Goal: Information Seeking & Learning: Learn about a topic

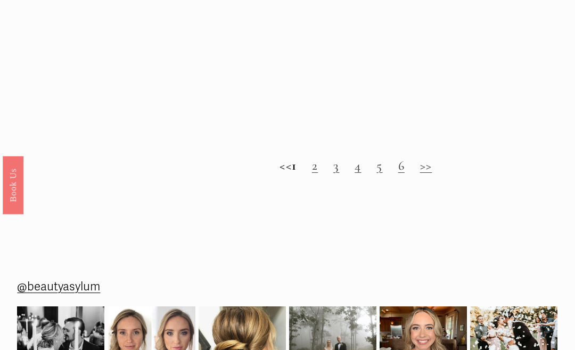
scroll to position [738, 0]
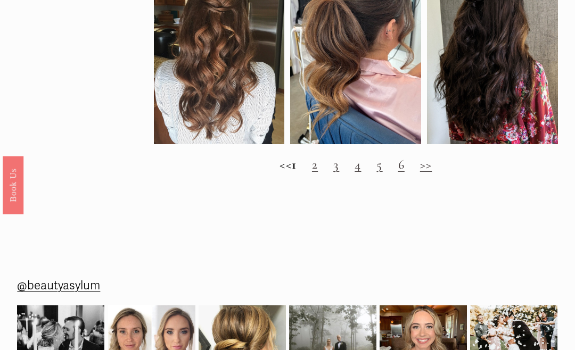
click at [339, 173] on link "3" at bounding box center [336, 165] width 6 height 16
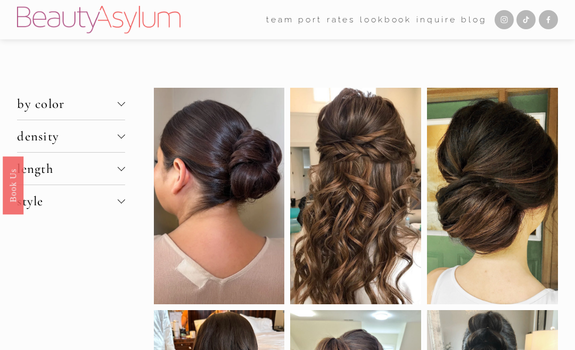
click at [498, 216] on div at bounding box center [492, 196] width 131 height 217
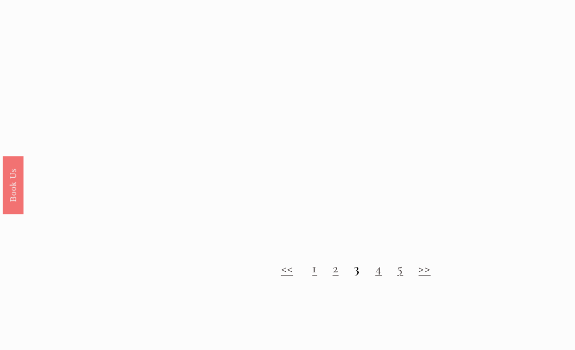
scroll to position [790, 0]
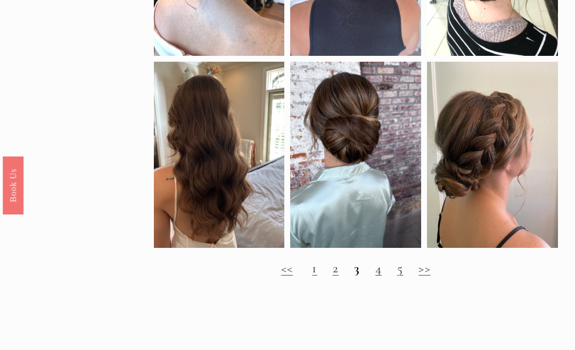
click at [313, 274] on link "1" at bounding box center [314, 268] width 5 height 16
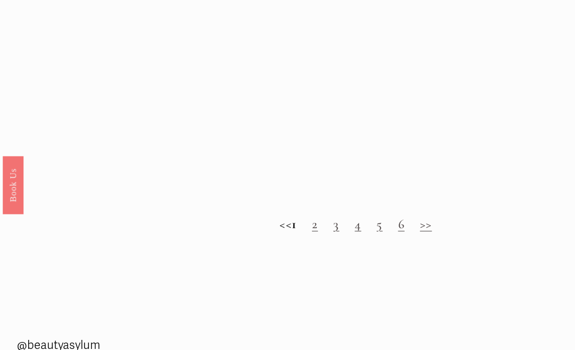
scroll to position [680, 0]
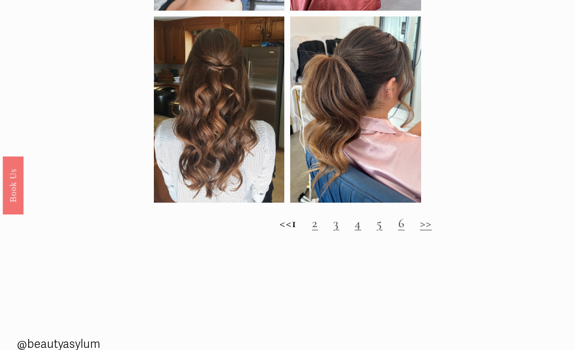
click at [318, 225] on link "2" at bounding box center [315, 223] width 6 height 16
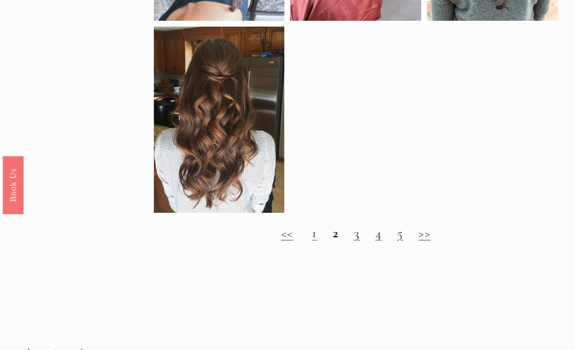
scroll to position [669, 0]
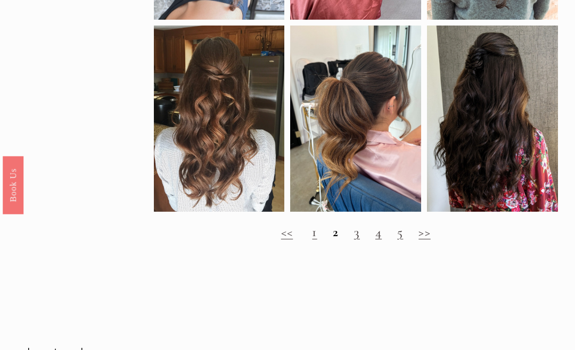
click at [358, 232] on link "3" at bounding box center [357, 233] width 6 height 16
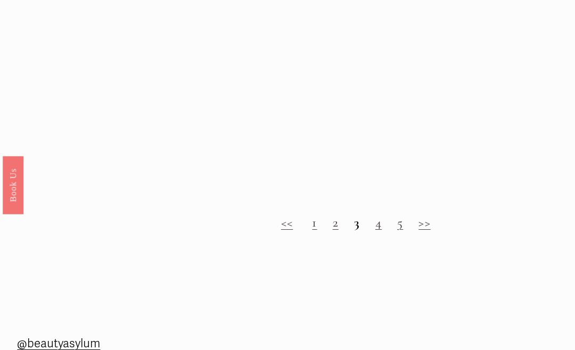
scroll to position [836, 0]
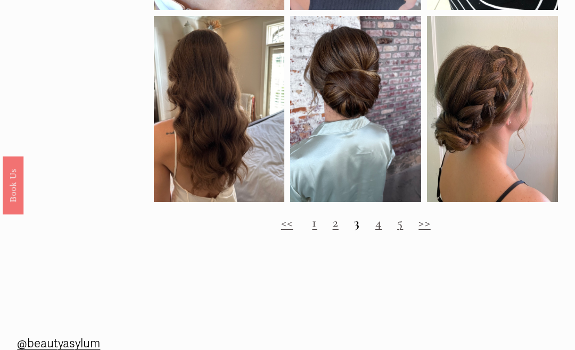
click at [378, 231] on link "4" at bounding box center [378, 223] width 6 height 16
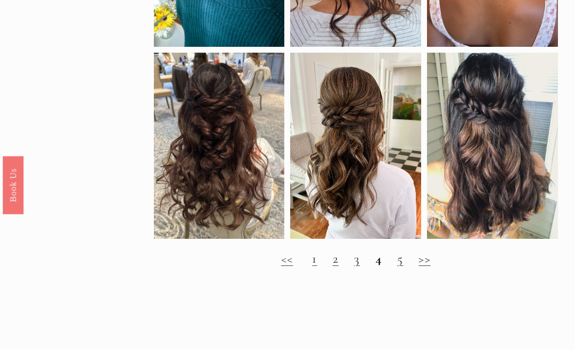
scroll to position [660, 0]
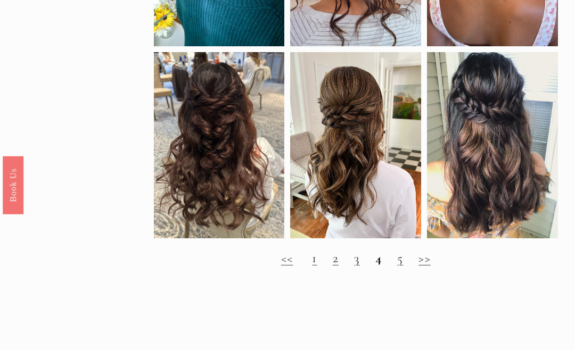
click at [402, 265] on link "5" at bounding box center [400, 259] width 6 height 16
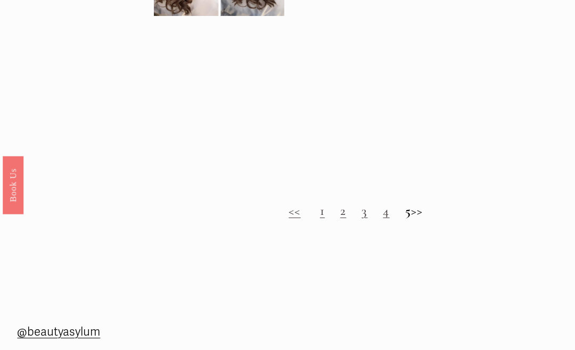
scroll to position [761, 0]
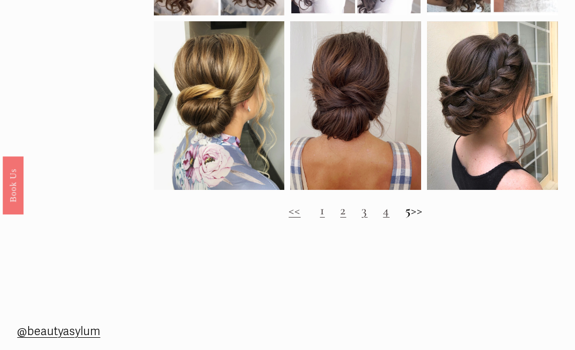
click at [426, 214] on h2 "<< 1 2 3 4 5 >>" at bounding box center [356, 210] width 404 height 15
